Goal: Information Seeking & Learning: Check status

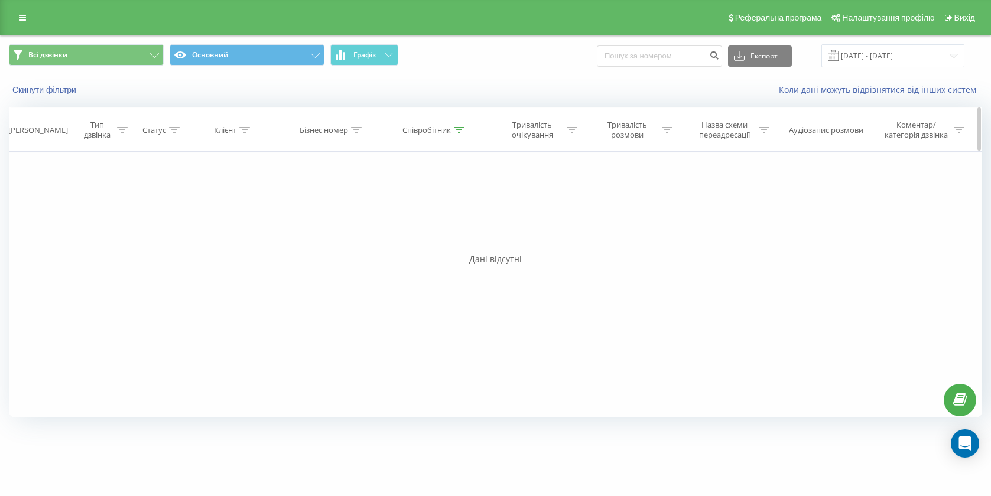
click at [442, 129] on div "Співробітник" at bounding box center [426, 130] width 48 height 10
click at [435, 219] on input "[PERSON_NAME]" at bounding box center [435, 214] width 104 height 21
type input "М"
type input "[PERSON_NAME]"
click at [448, 230] on span "OK" at bounding box center [459, 238] width 33 height 18
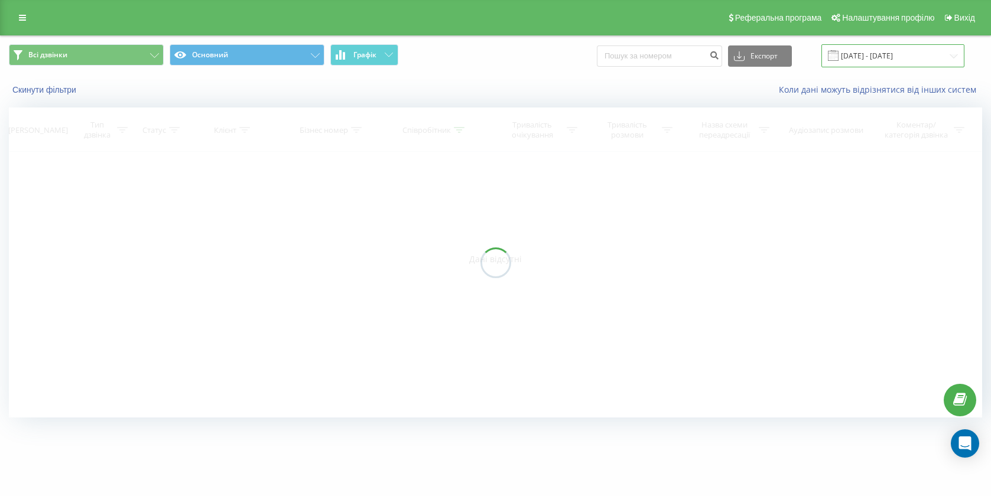
click at [902, 67] on input "[DATE] - [DATE]" at bounding box center [892, 55] width 143 height 23
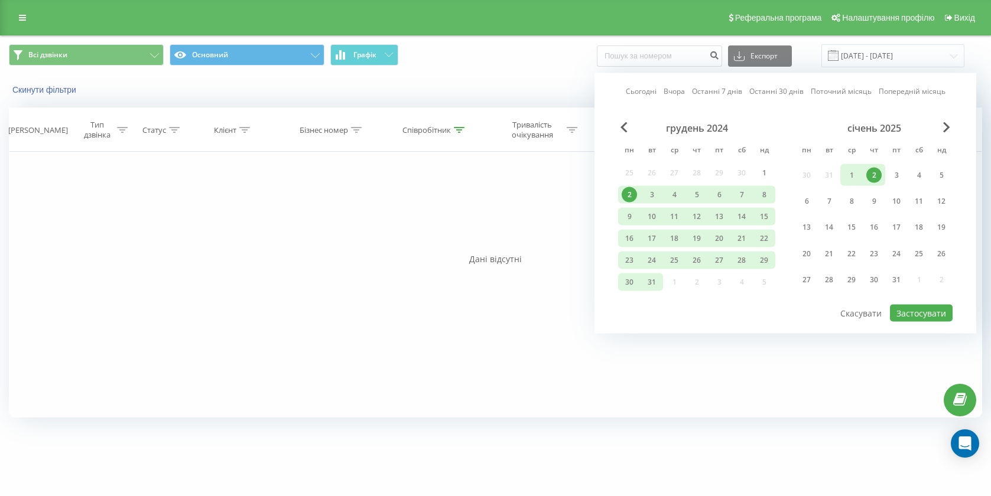
click at [947, 128] on span "Next Month" at bounding box center [946, 127] width 7 height 11
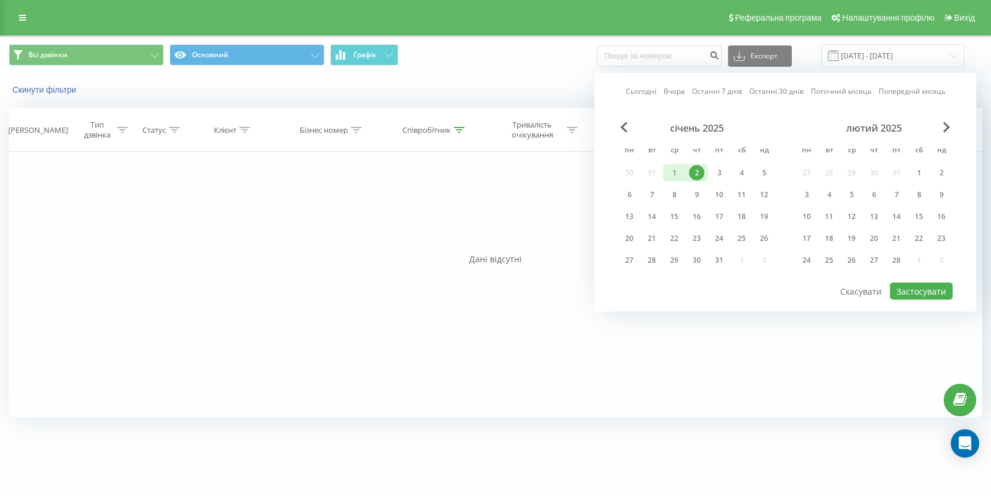
click at [947, 128] on span "Next Month" at bounding box center [946, 127] width 7 height 11
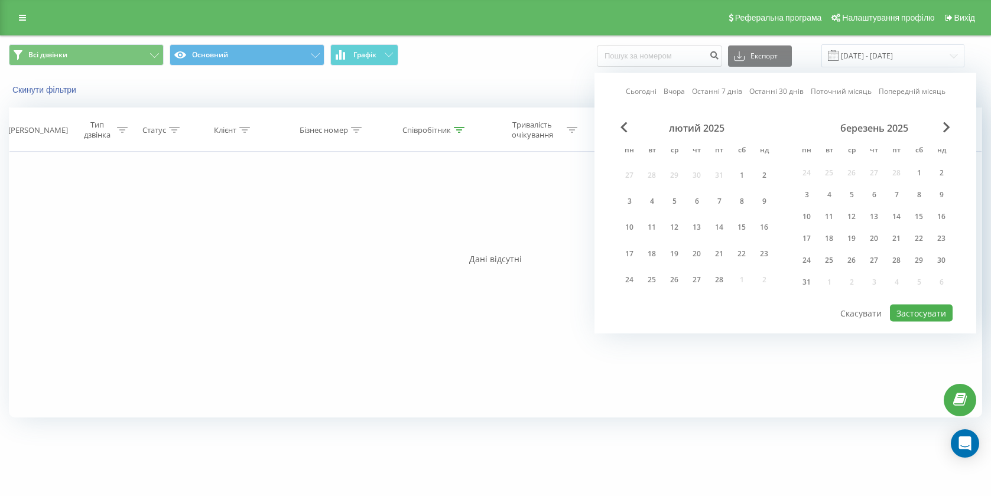
click at [947, 128] on span "Next Month" at bounding box center [946, 127] width 7 height 11
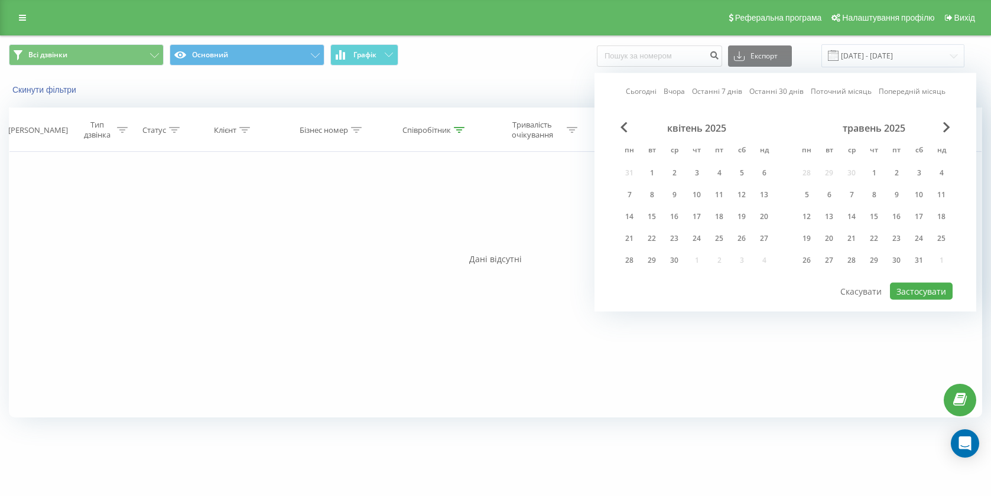
click at [947, 128] on span "Next Month" at bounding box center [946, 127] width 7 height 11
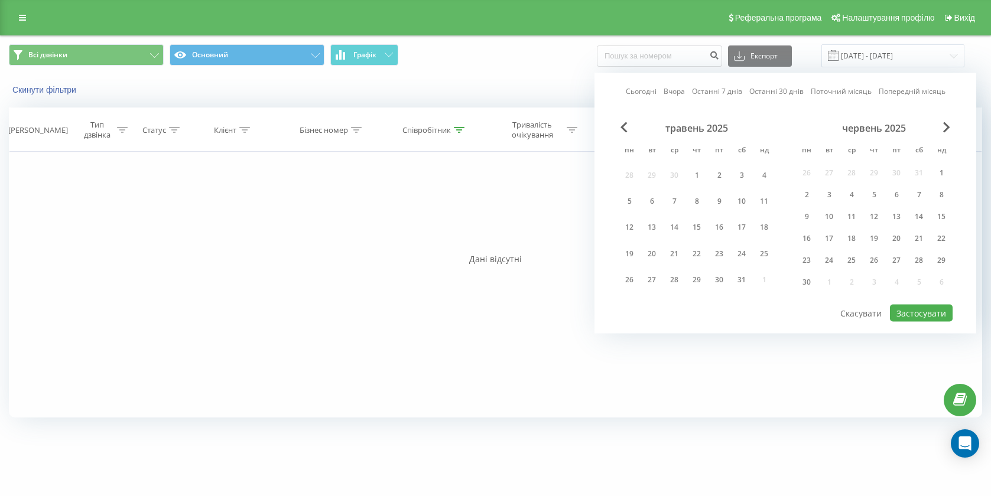
click at [947, 128] on span "Next Month" at bounding box center [946, 127] width 7 height 11
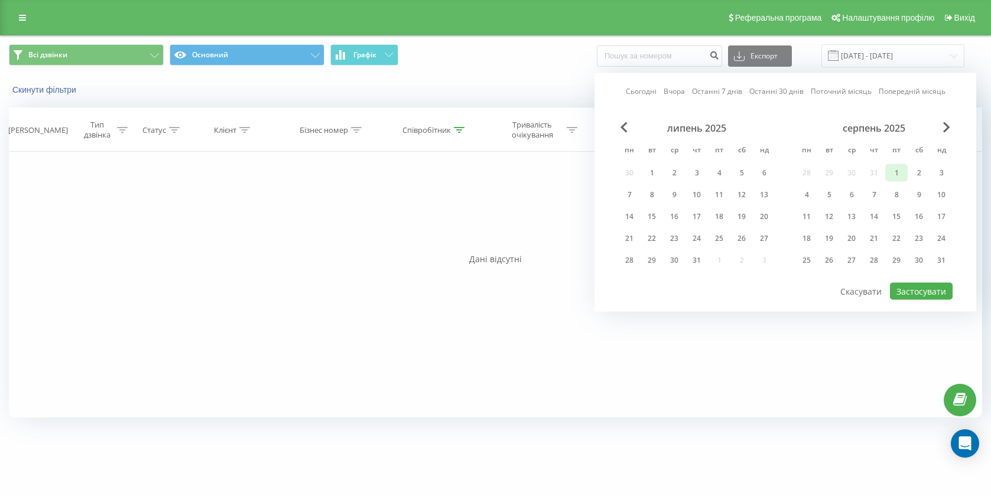
click at [893, 179] on div "1" at bounding box center [896, 172] width 15 height 15
click at [940, 262] on div "31" at bounding box center [941, 260] width 15 height 15
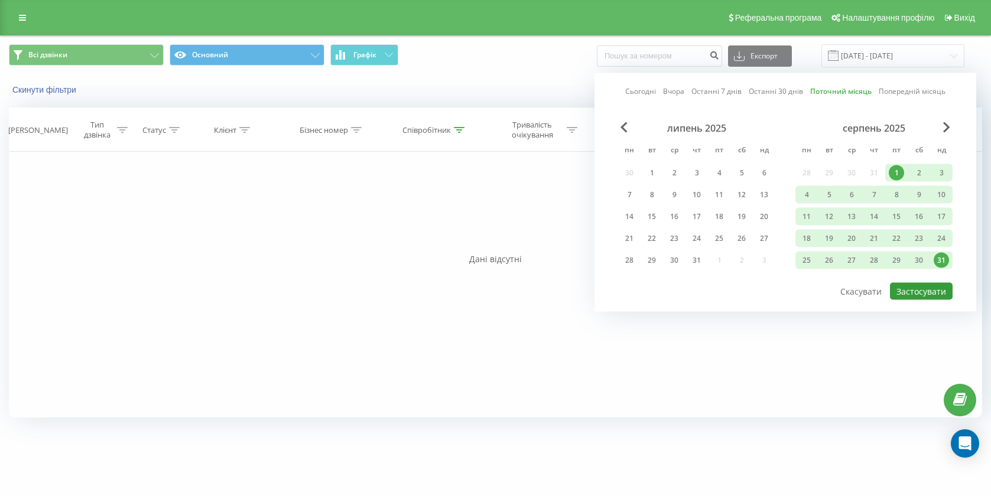
click at [911, 298] on button "Застосувати" at bounding box center [921, 291] width 63 height 17
type input "[DATE] - [DATE]"
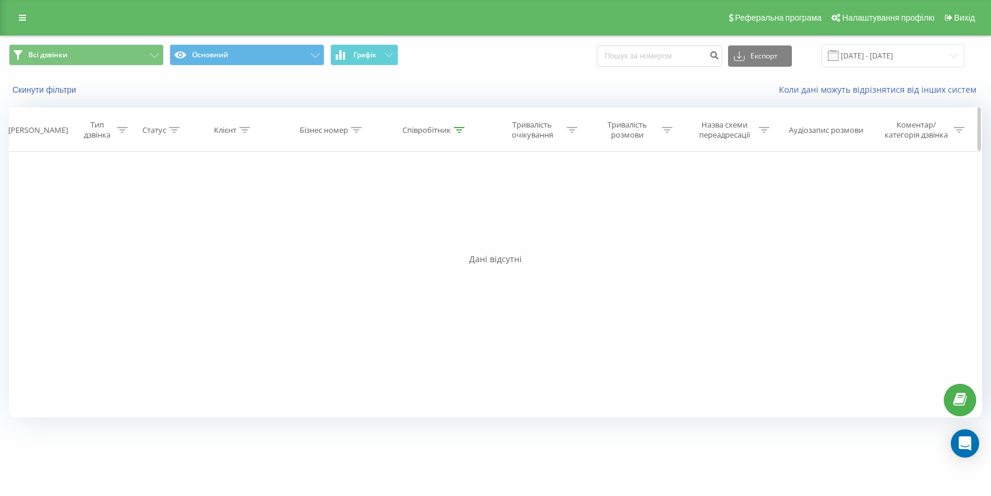
click at [427, 126] on div "Співробітник" at bounding box center [426, 130] width 48 height 10
click at [464, 239] on span "OK" at bounding box center [459, 238] width 33 height 18
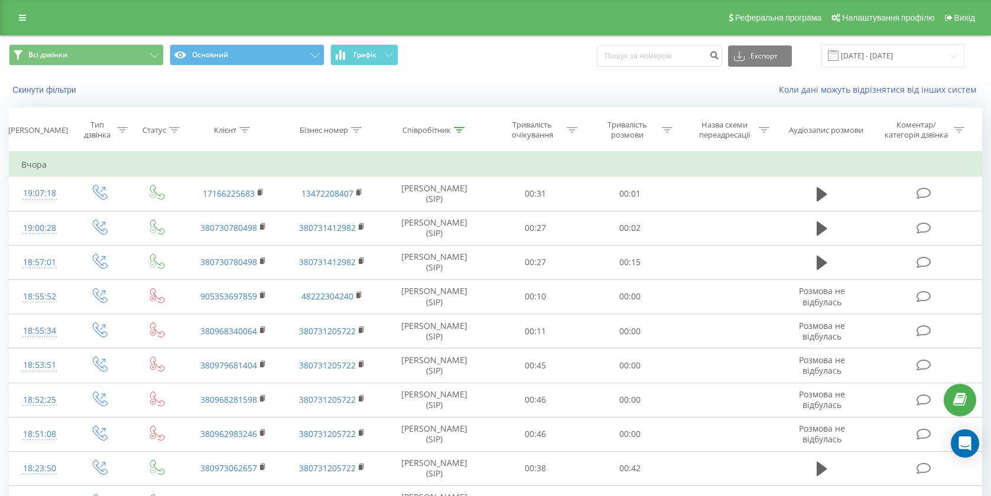
scroll to position [69, 0]
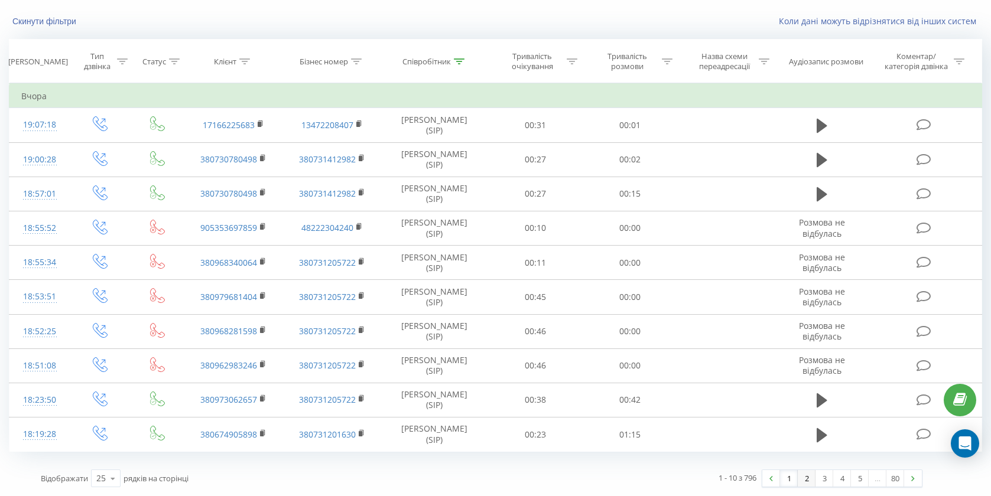
click at [809, 478] on link "2" at bounding box center [807, 478] width 18 height 17
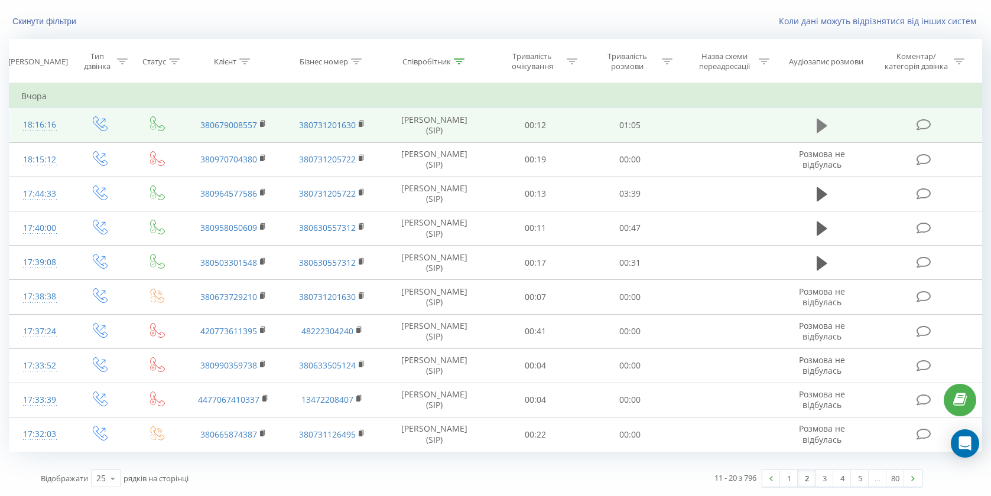
click at [824, 122] on icon at bounding box center [822, 126] width 11 height 17
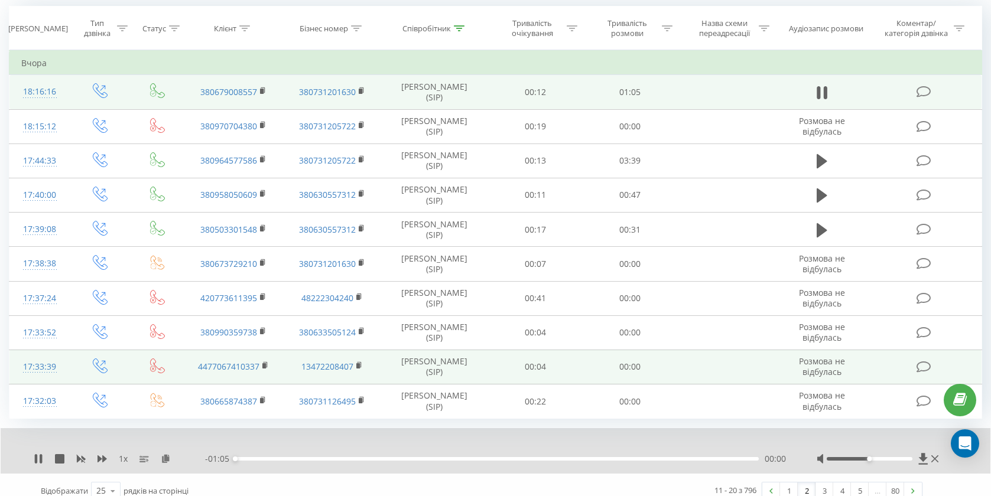
scroll to position [114, 0]
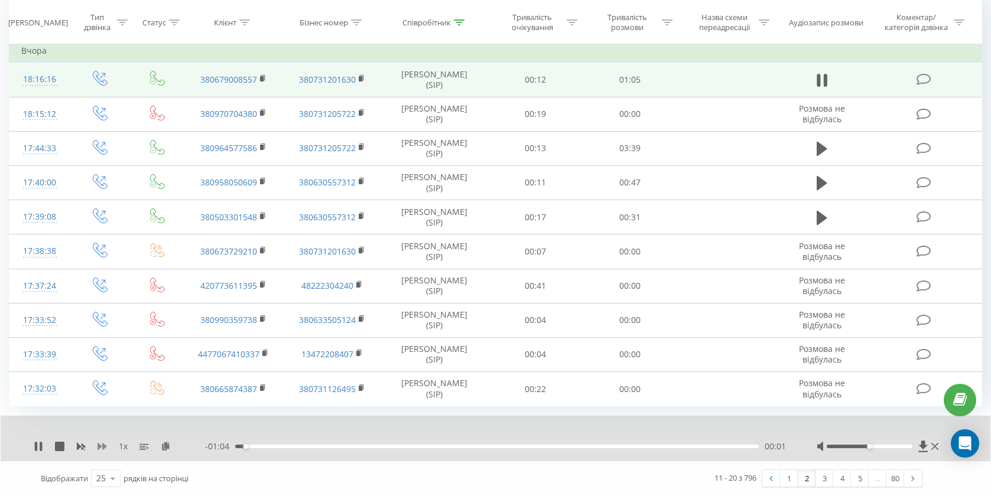
click at [102, 446] on icon at bounding box center [101, 446] width 9 height 7
click at [823, 480] on link "3" at bounding box center [824, 478] width 18 height 17
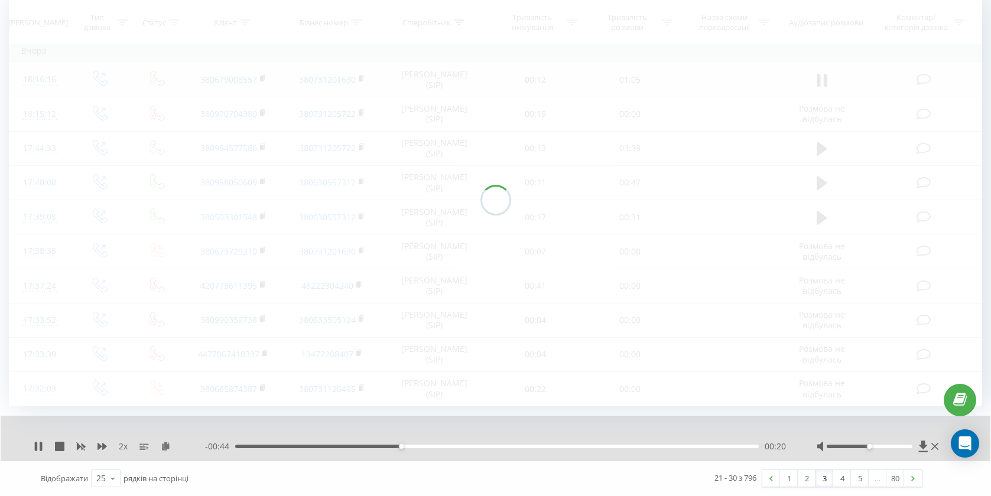
scroll to position [78, 0]
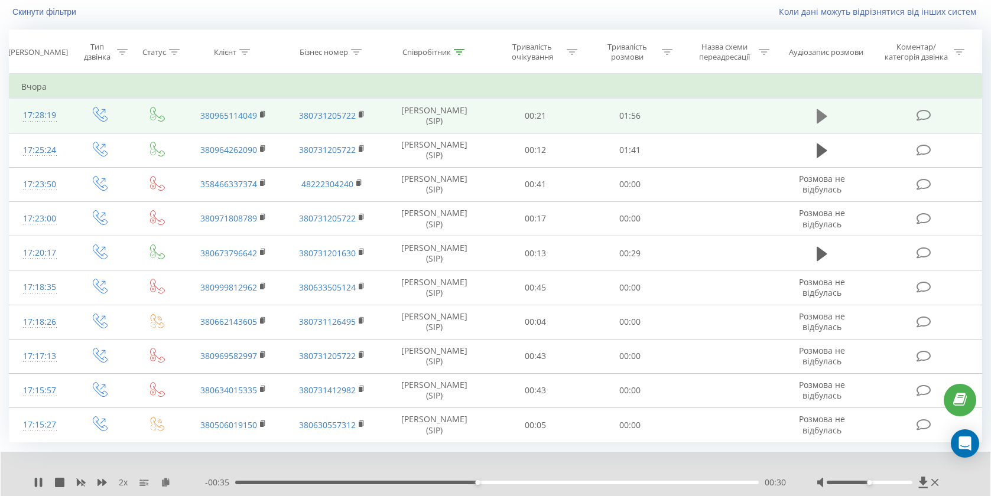
click at [827, 114] on button at bounding box center [822, 117] width 18 height 18
click at [167, 482] on icon at bounding box center [166, 482] width 10 height 8
